Goal: Check status: Check status

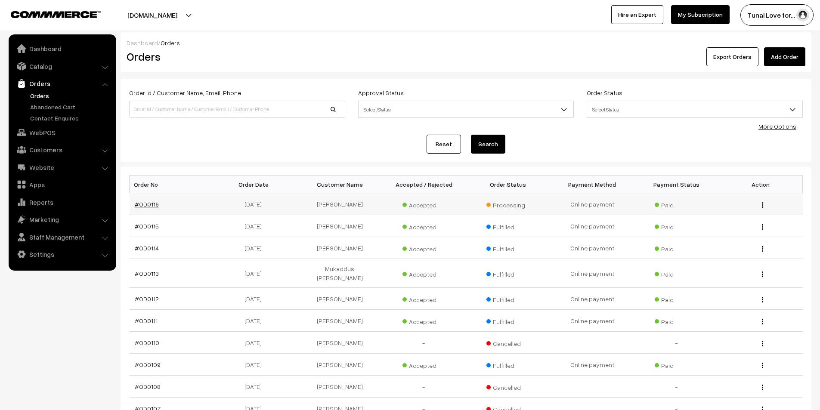
click at [151, 202] on link "#OD0116" at bounding box center [147, 203] width 24 height 7
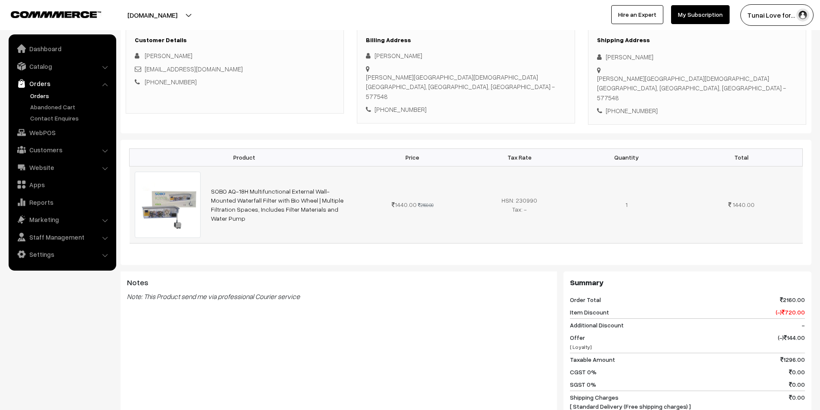
scroll to position [129, 0]
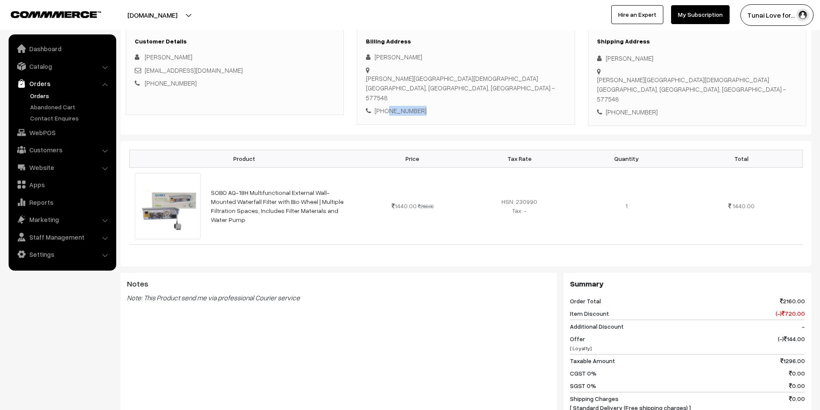
drag, startPoint x: 385, startPoint y: 91, endPoint x: 436, endPoint y: 96, distance: 51.4
click at [436, 106] on div "+91 7676656632" at bounding box center [466, 111] width 200 height 10
copy div "7676656632"
drag, startPoint x: 375, startPoint y: 56, endPoint x: 448, endPoint y: 58, distance: 72.8
click at [448, 58] on div "[PERSON_NAME]" at bounding box center [466, 57] width 200 height 10
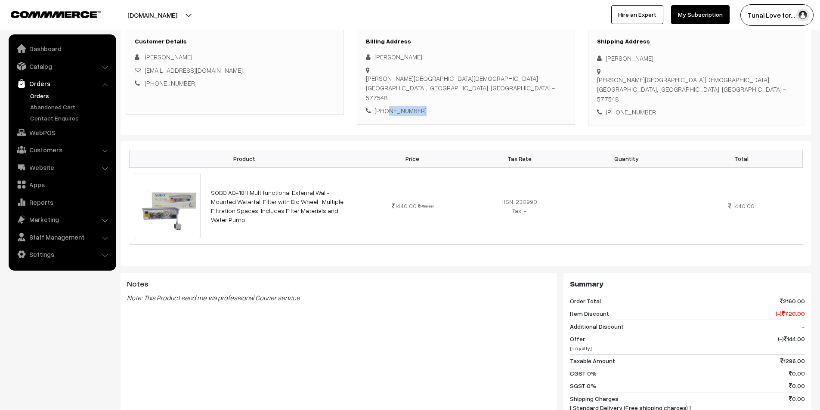
copy div "[PERSON_NAME]"
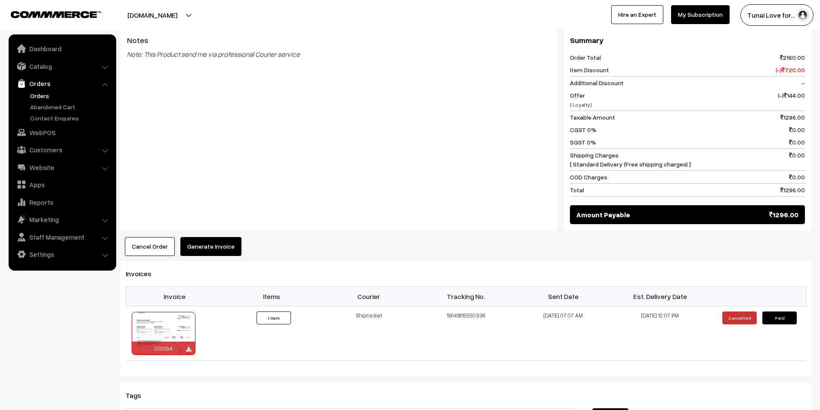
scroll to position [430, 0]
